Goal: Check status: Check status

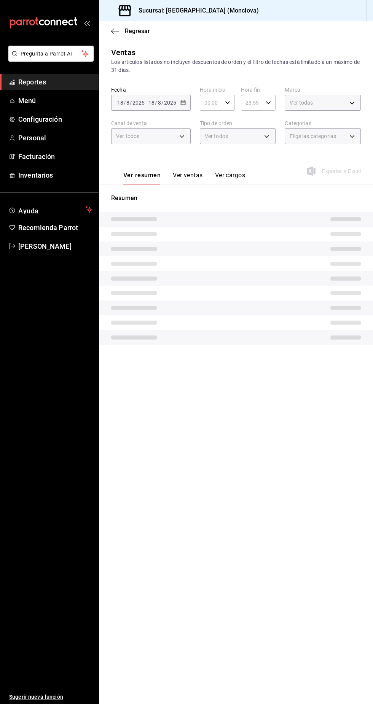
type input "85228e7a-0cc9-4b4d-8f4d-d065e8915bde,3a3dfd45-f2a6-443b-9b6e-2023d6b699b8,8682c…"
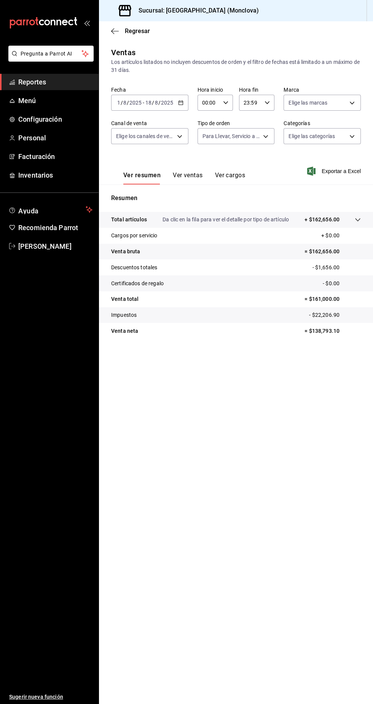
click at [181, 102] on icon "button" at bounding box center [180, 102] width 5 height 5
click at [165, 126] on span "Hoy" at bounding box center [146, 126] width 59 height 8
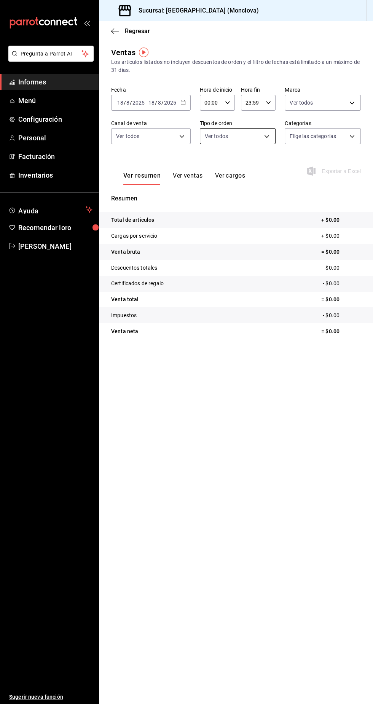
click at [252, 142] on body "Pregunta a Parrot AI Informes Menú Configuración Personal Facturación Inventari…" at bounding box center [186, 352] width 373 height 704
click at [281, 426] on div at bounding box center [186, 352] width 373 height 704
